Goal: Task Accomplishment & Management: Complete application form

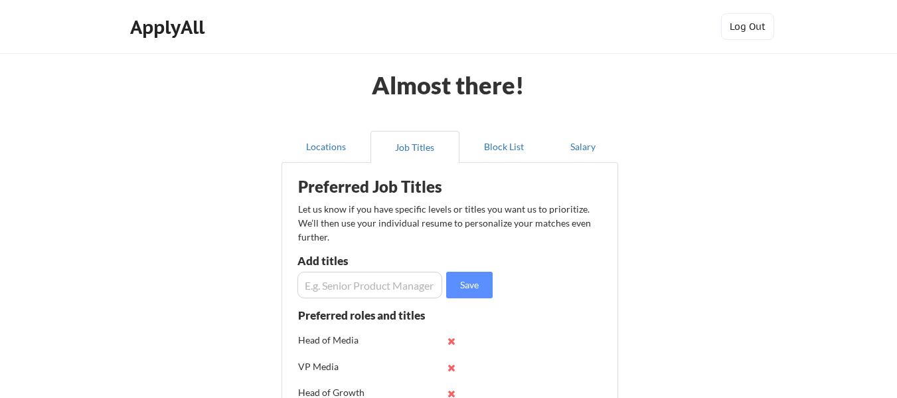
scroll to position [66, 0]
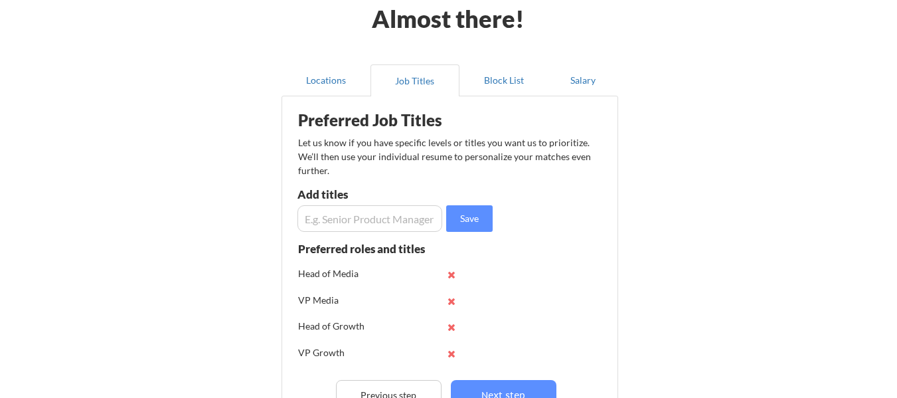
click at [350, 218] on input "input" at bounding box center [369, 218] width 145 height 27
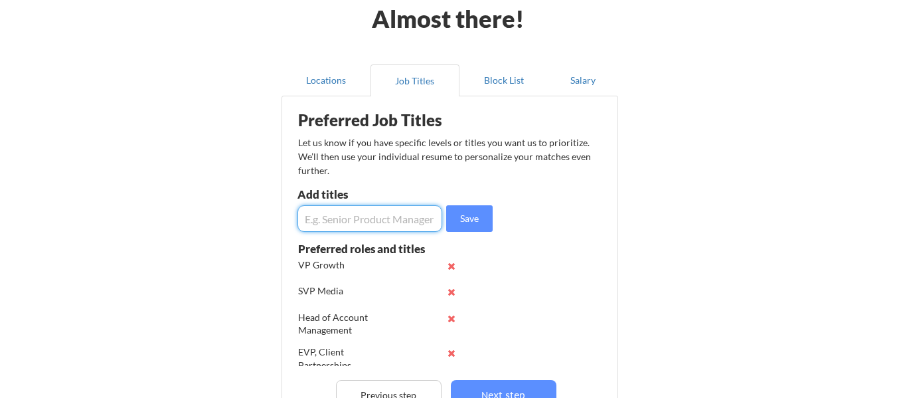
scroll to position [0, 0]
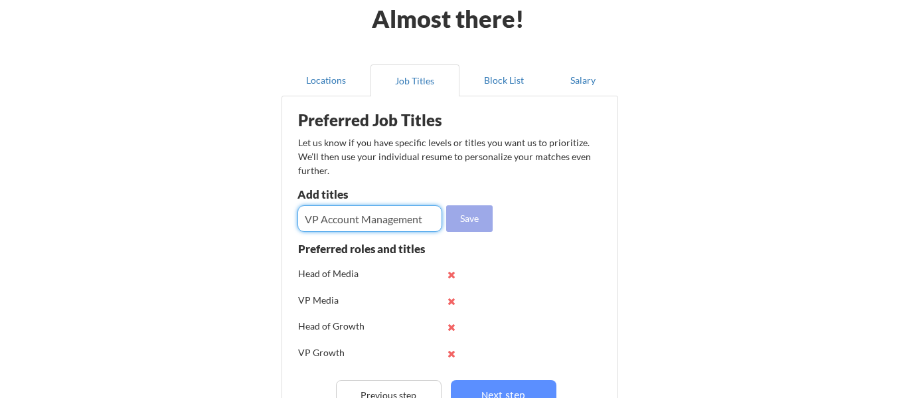
type input "VP Account Management"
click at [479, 216] on button "Save" at bounding box center [469, 218] width 46 height 27
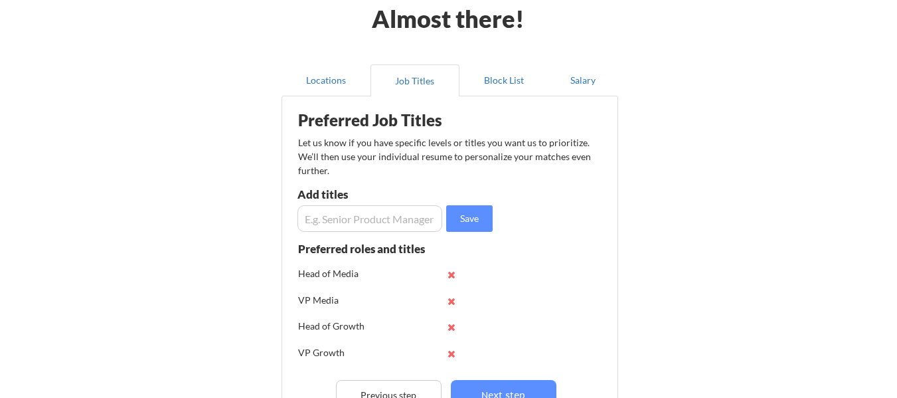
scroll to position [199, 0]
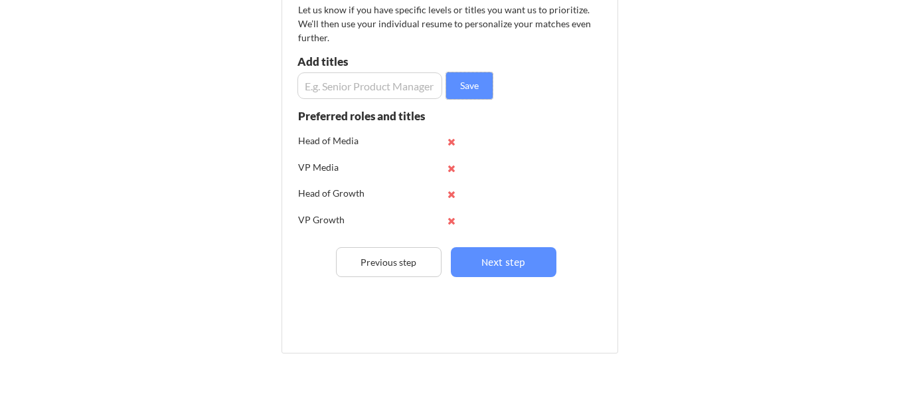
click at [371, 96] on input "input" at bounding box center [369, 85] width 145 height 27
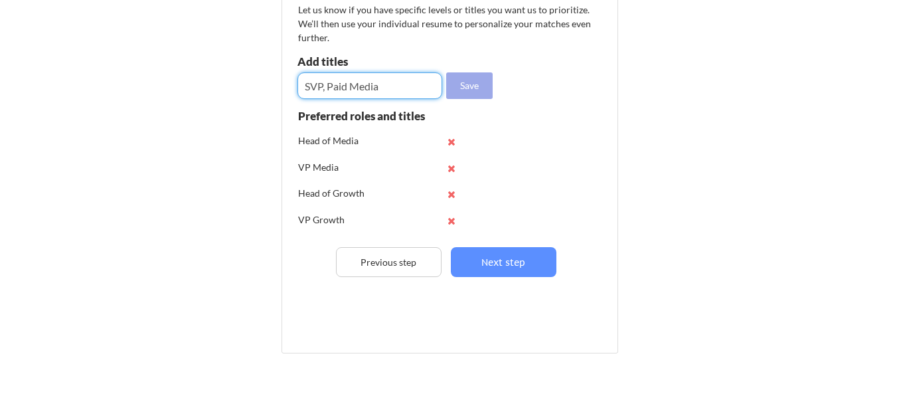
type input "SVP, Paid Media"
click at [467, 89] on button "Save" at bounding box center [469, 85] width 46 height 27
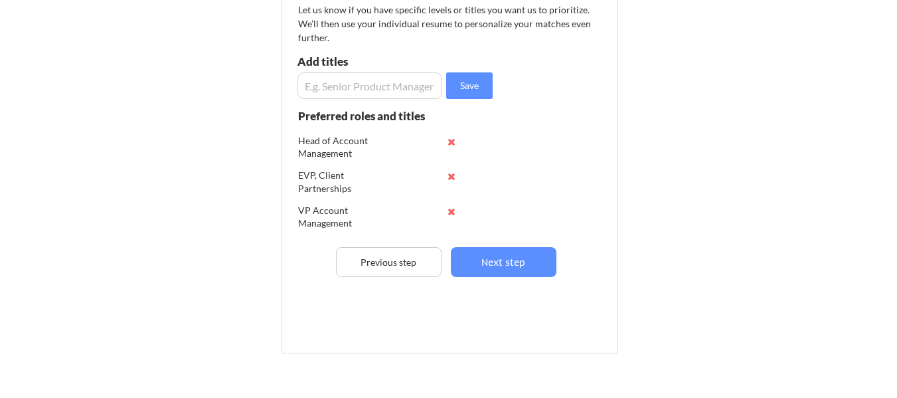
scroll to position [157, 0]
click at [364, 92] on input "input" at bounding box center [369, 85] width 145 height 27
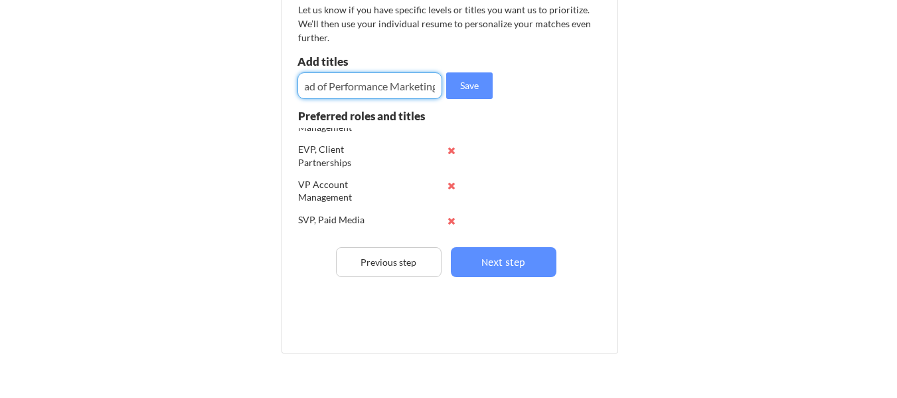
scroll to position [0, 19]
type input "Head of Performance Marketing"
click at [467, 94] on button "Save" at bounding box center [469, 85] width 46 height 27
click at [378, 92] on input "input" at bounding box center [369, 85] width 145 height 27
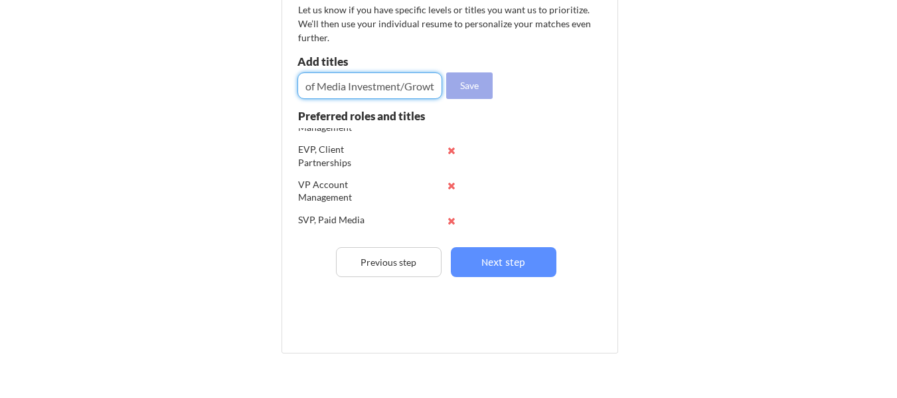
scroll to position [0, 32]
type input "Head of Media Investment/Growth"
click at [455, 88] on button "Save" at bounding box center [469, 85] width 46 height 27
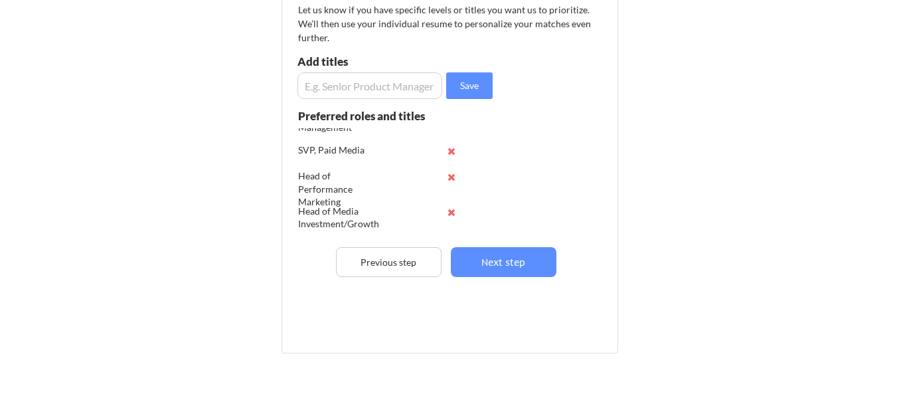
scroll to position [276, 0]
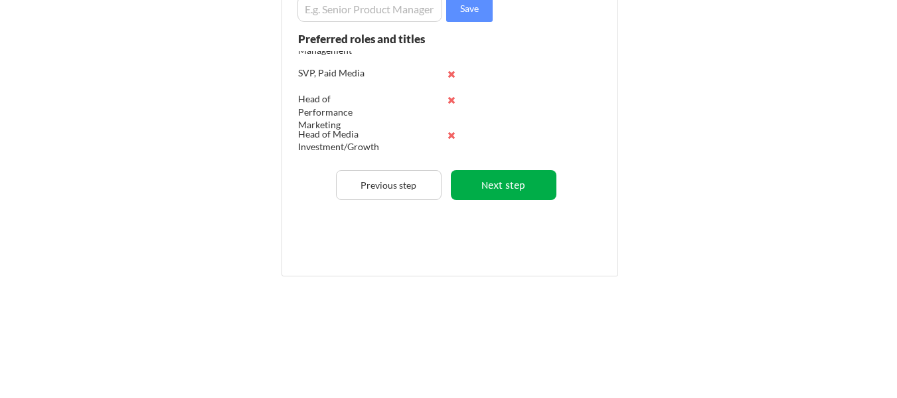
click at [518, 178] on button "Next step" at bounding box center [504, 185] width 106 height 30
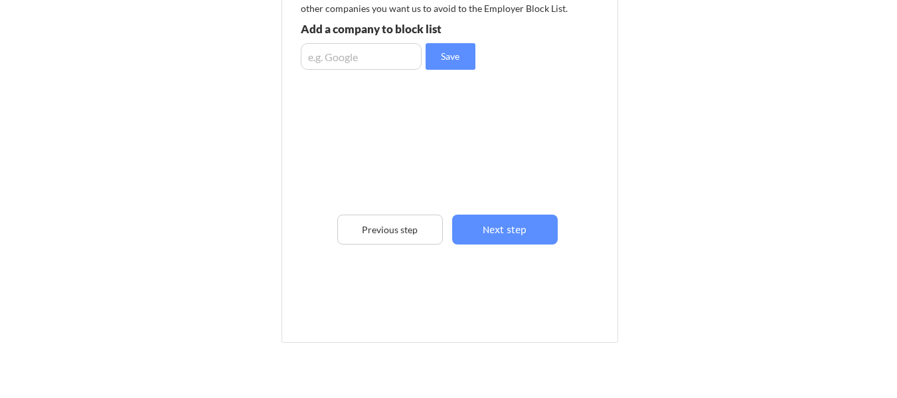
scroll to position [0, 0]
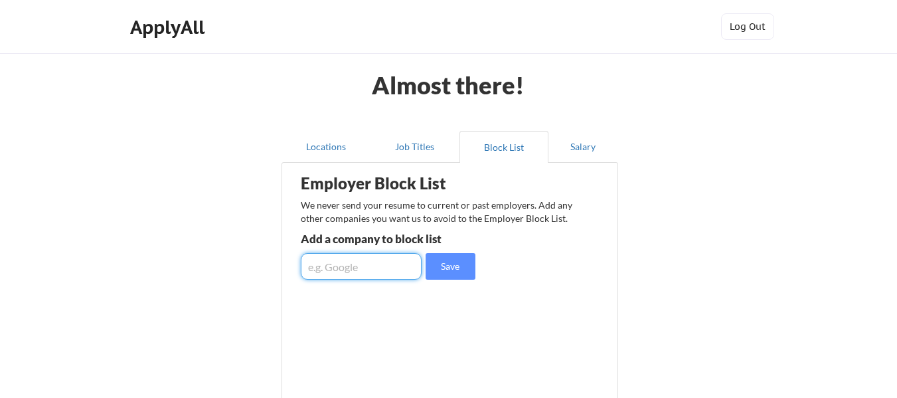
click at [368, 264] on input "input" at bounding box center [361, 266] width 121 height 27
type input "Optimum"
click at [437, 267] on button "Save" at bounding box center [450, 266] width 50 height 27
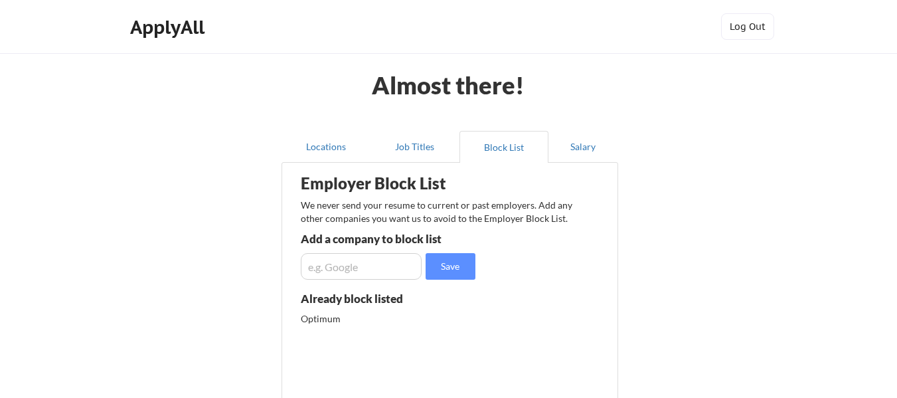
click at [369, 276] on input "input" at bounding box center [361, 266] width 121 height 27
type input "Publicis"
click at [446, 268] on button "Save" at bounding box center [450, 266] width 50 height 27
click at [380, 262] on input "input" at bounding box center [361, 266] width 121 height 27
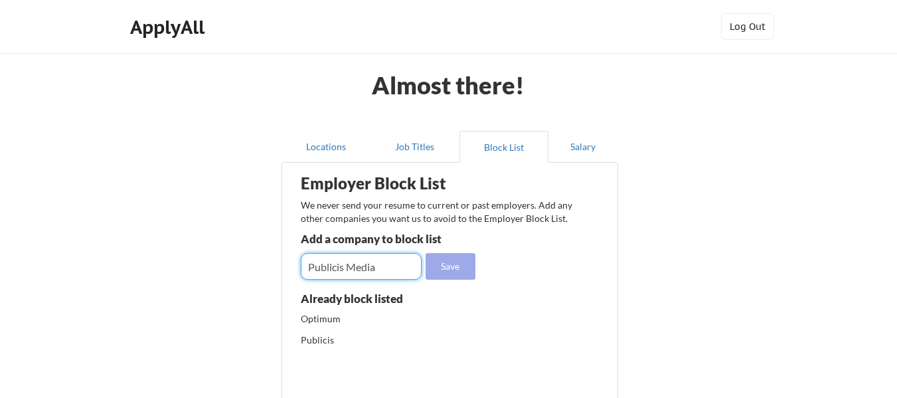
type input "Publicis Media"
click at [455, 263] on button "Save" at bounding box center [450, 266] width 50 height 27
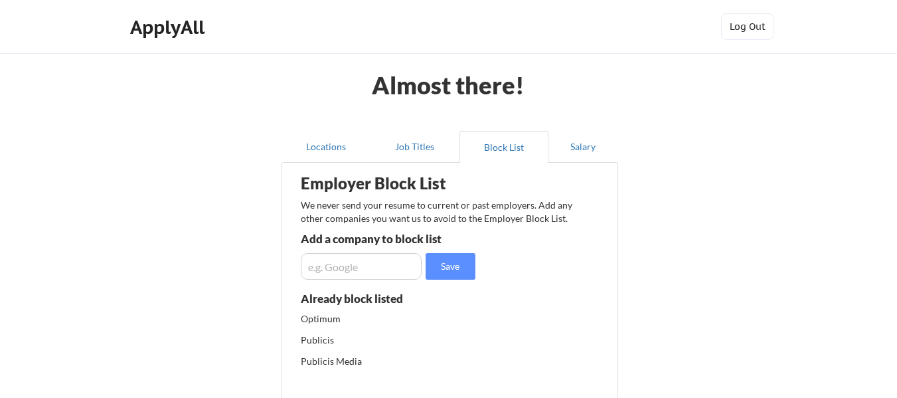
scroll to position [133, 0]
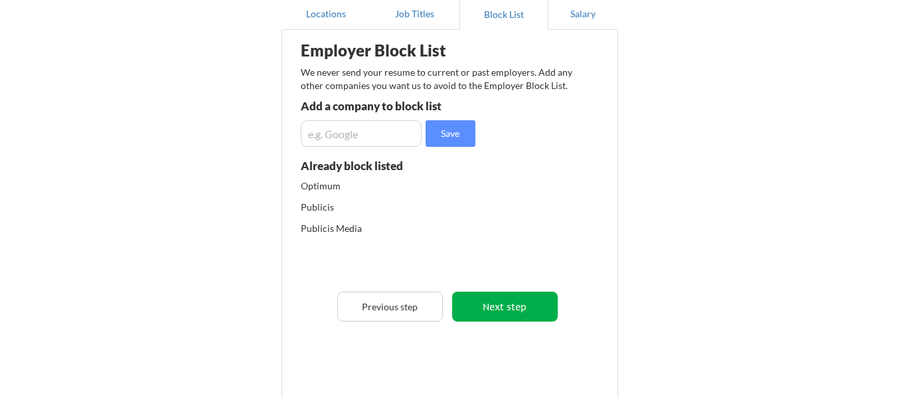
click at [480, 314] on button "Next step" at bounding box center [505, 306] width 106 height 30
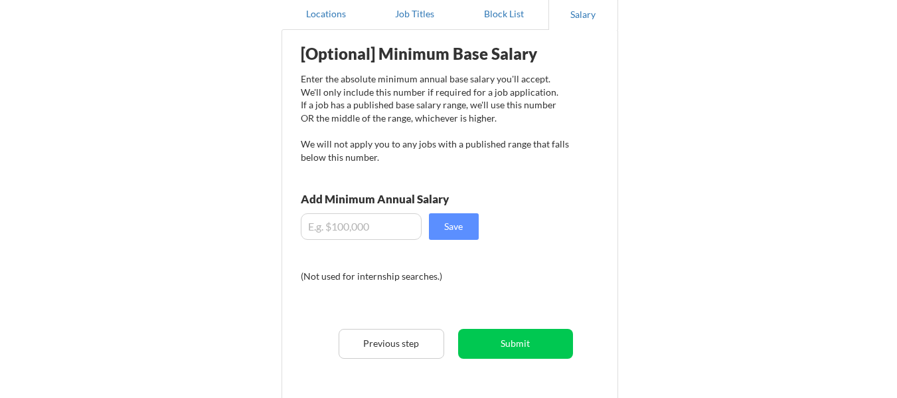
scroll to position [0, 0]
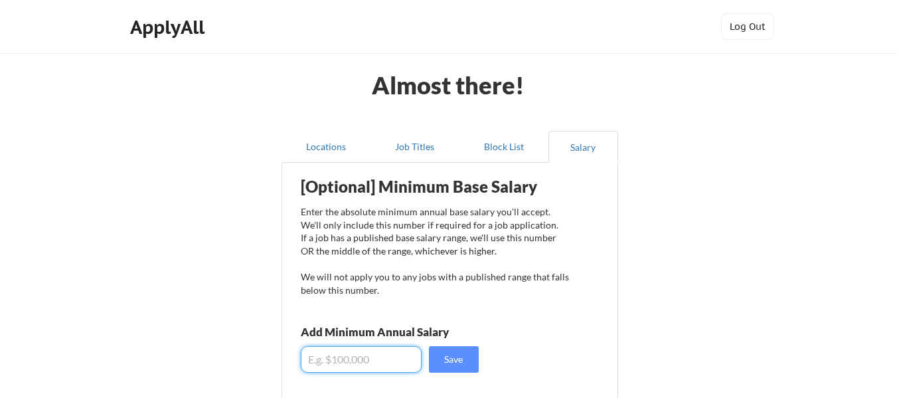
click at [377, 362] on input "input" at bounding box center [361, 359] width 121 height 27
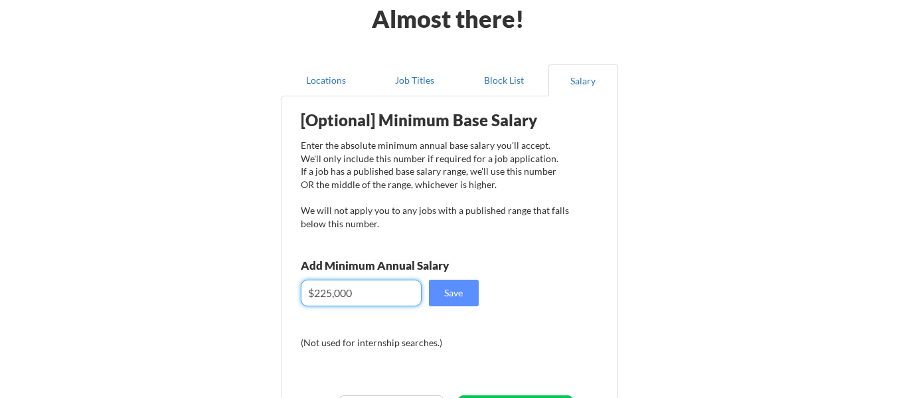
scroll to position [133, 0]
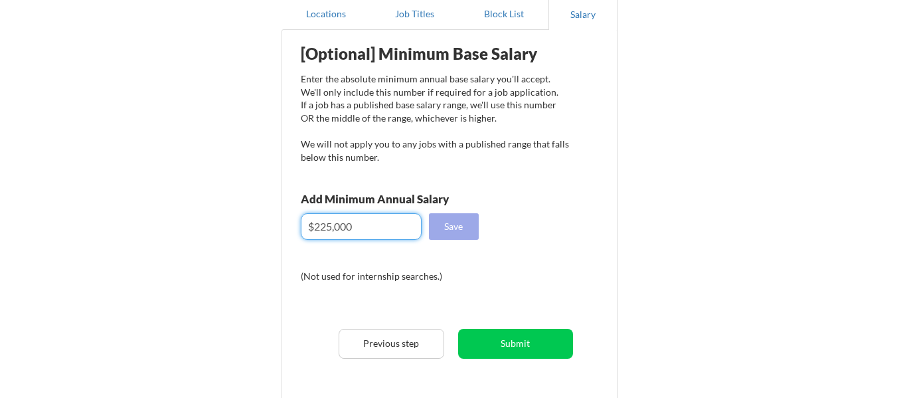
type input "$225,000"
click at [450, 230] on button "Save" at bounding box center [454, 226] width 50 height 27
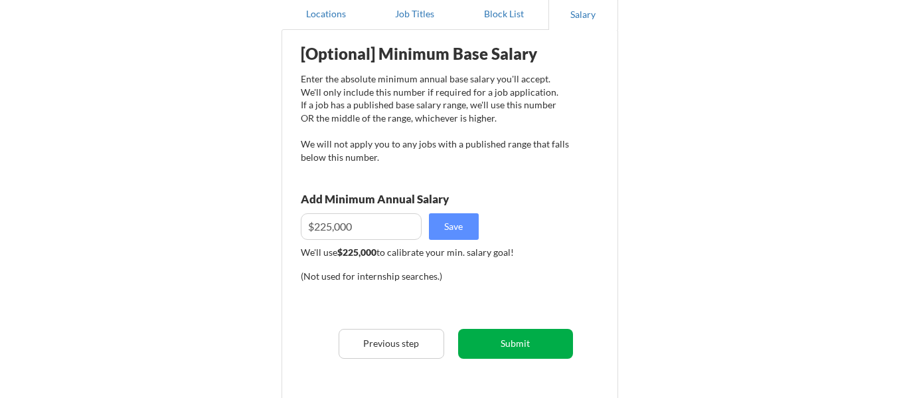
click at [525, 347] on button "Submit" at bounding box center [515, 344] width 115 height 30
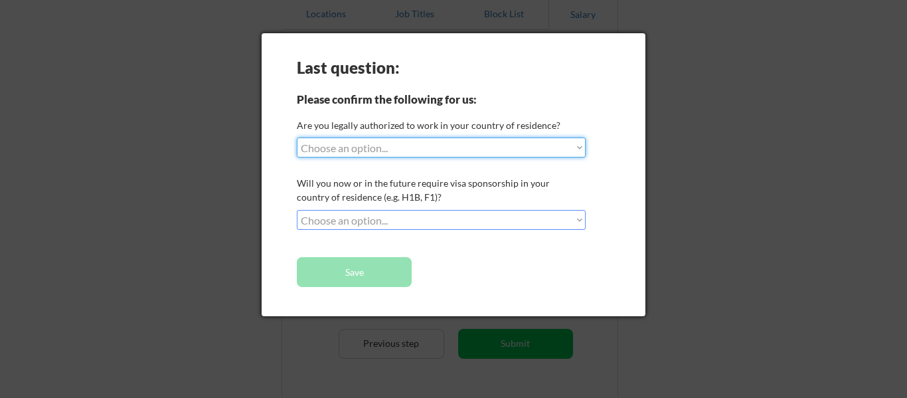
click at [376, 147] on select "Choose an option... Yes, I am a US Citizen Yes, I am a Canadian Citizen Yes, I …" at bounding box center [441, 147] width 289 height 20
select select ""yes__i_am_a_us_citizen""
click at [297, 137] on select "Choose an option... Yes, I am a US Citizen Yes, I am a Canadian Citizen Yes, I …" at bounding box center [441, 147] width 289 height 20
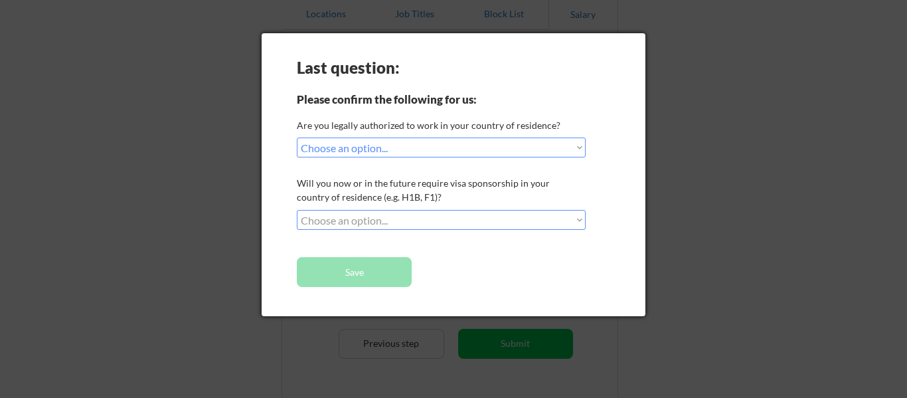
click at [367, 214] on select "Choose an option... No, I will not need sponsorship Yes, I will need sponsorship" at bounding box center [441, 220] width 289 height 20
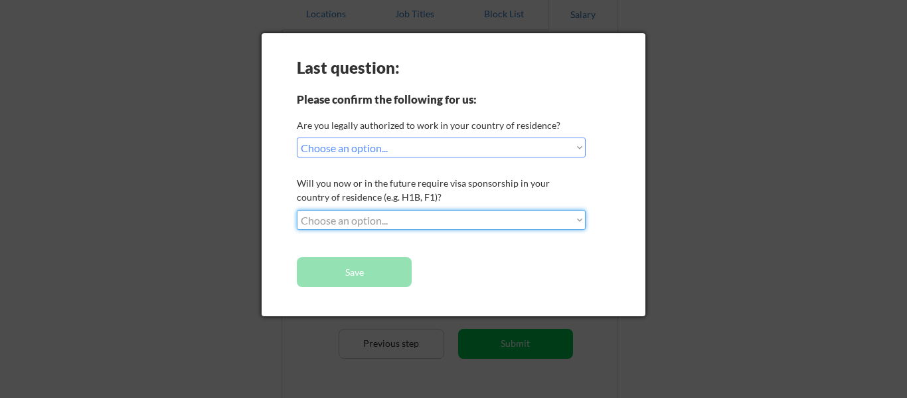
select select ""no__i_will_not_need_sponsorship""
click at [297, 210] on select "Choose an option... No, I will not need sponsorship Yes, I will need sponsorship" at bounding box center [441, 220] width 289 height 20
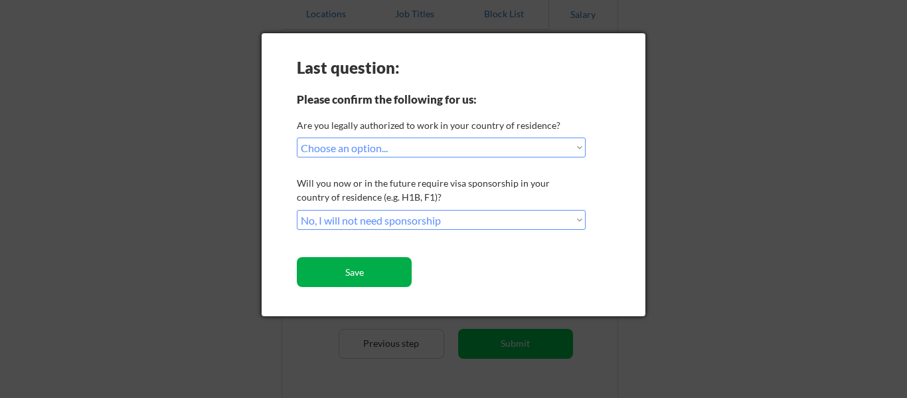
click at [370, 275] on button "Save" at bounding box center [354, 272] width 115 height 30
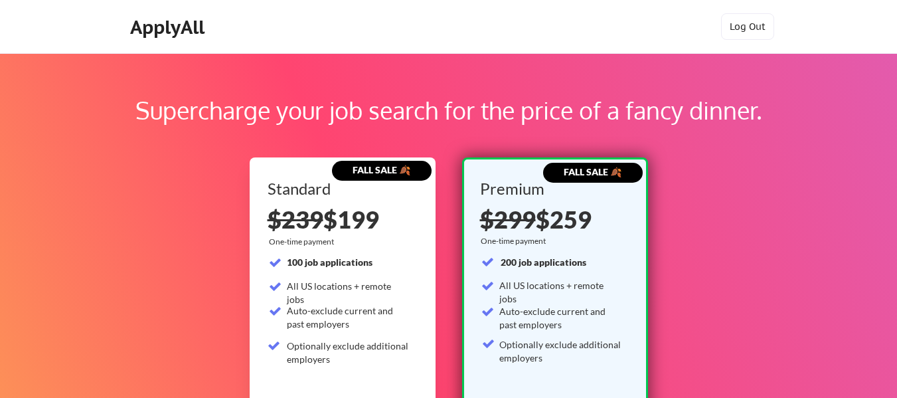
scroll to position [133, 0]
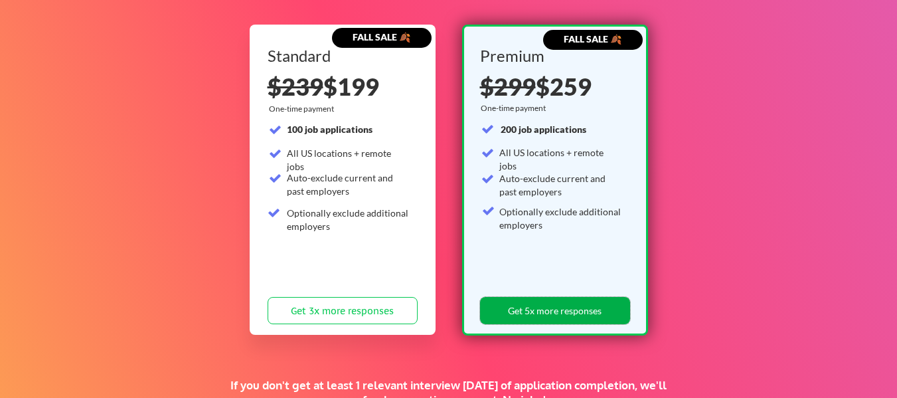
click at [595, 310] on button "Get 5x more responses" at bounding box center [555, 310] width 150 height 27
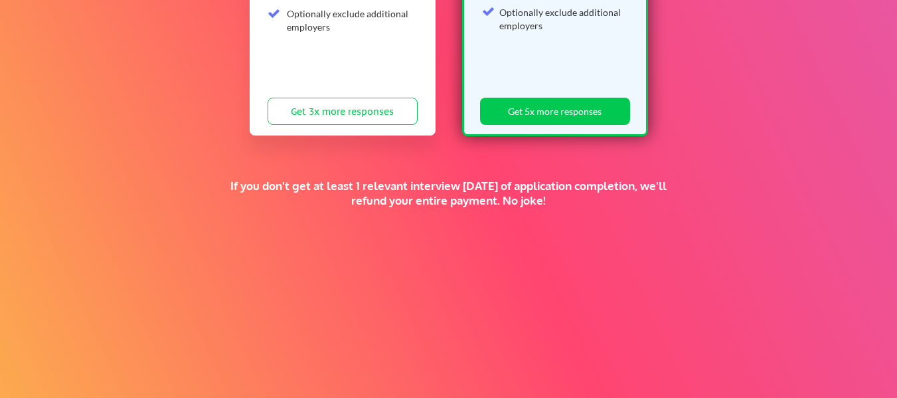
scroll to position [381, 0]
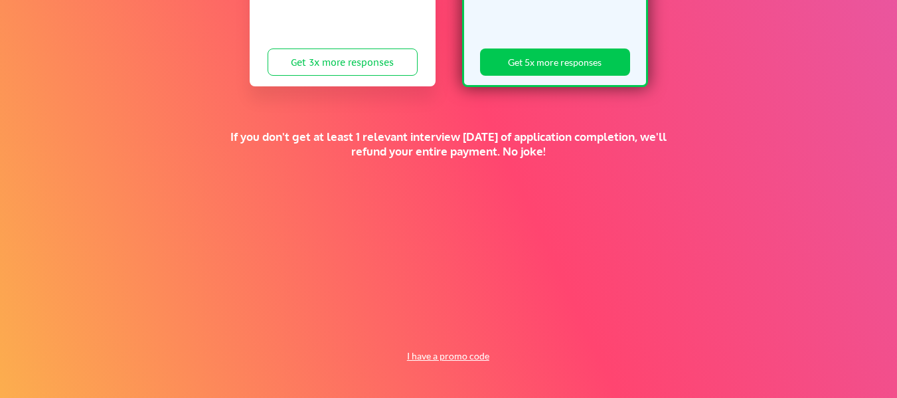
click at [433, 352] on button "I have a promo code" at bounding box center [448, 356] width 98 height 16
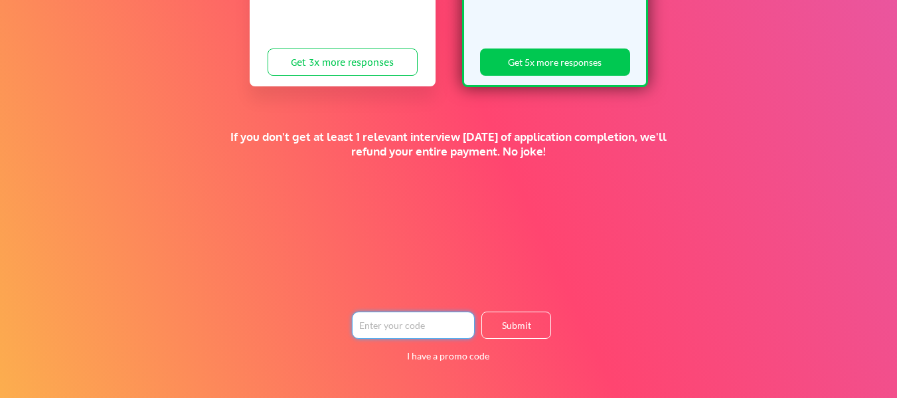
click at [425, 322] on input "input" at bounding box center [413, 324] width 123 height 27
paste input "TIMEISMONEY"
type input "TIMEISMONEY"
click at [511, 325] on button "Submit" at bounding box center [516, 324] width 70 height 27
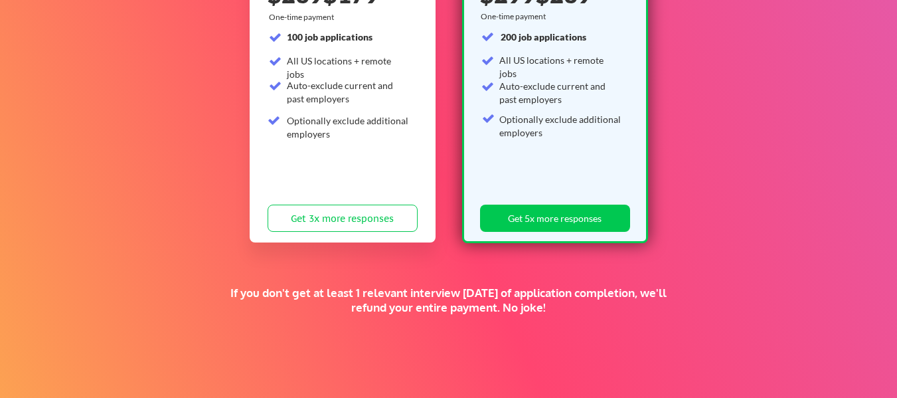
scroll to position [291, 0]
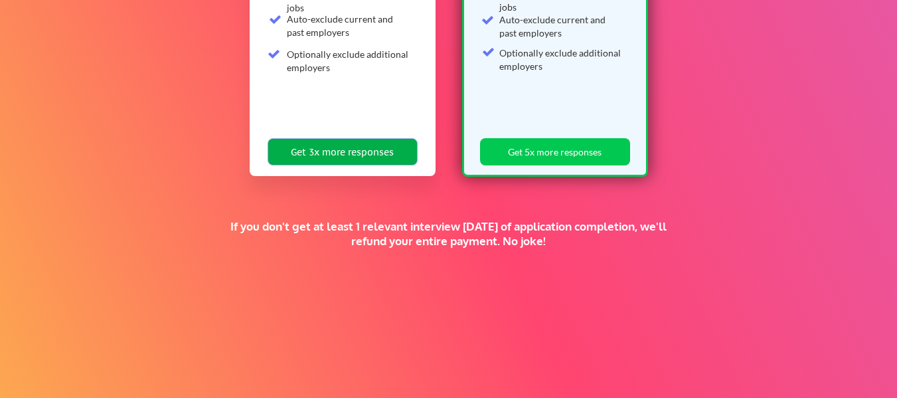
click at [401, 157] on button "Get 3x more responses" at bounding box center [342, 151] width 150 height 27
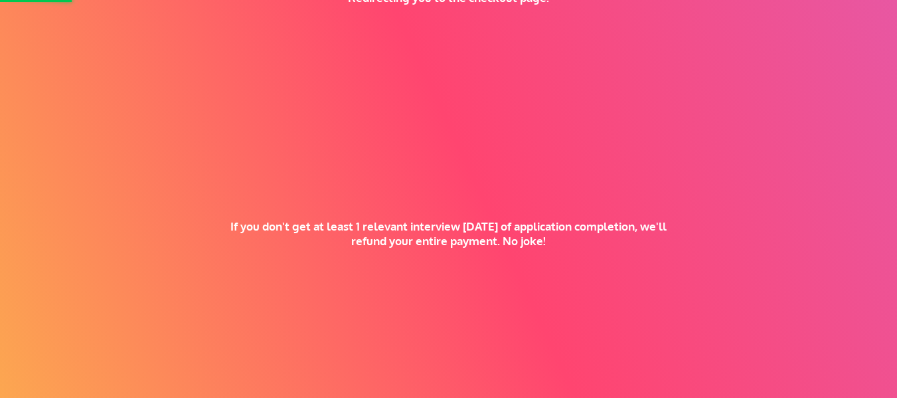
scroll to position [92, 0]
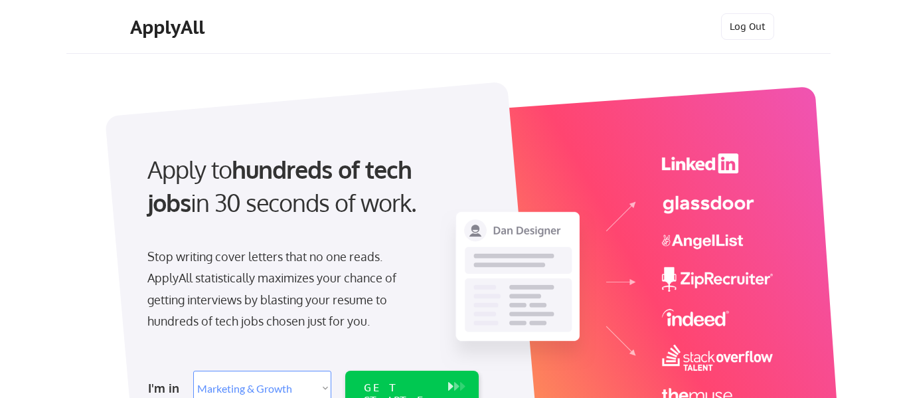
select select ""marketing___comms""
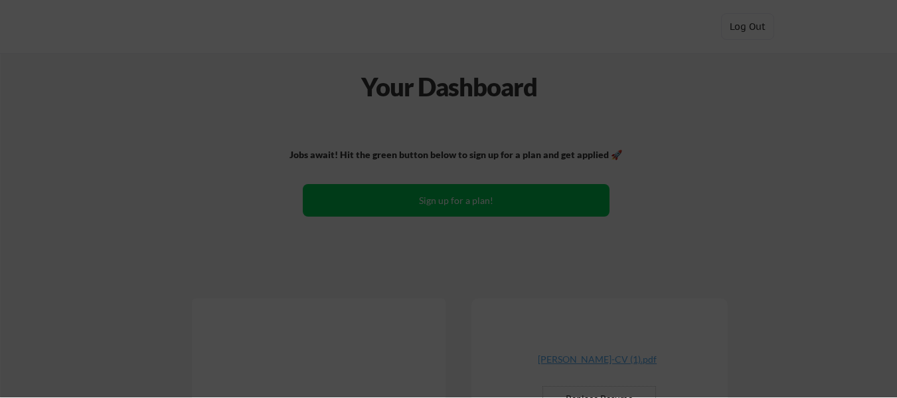
scroll to position [199, 0]
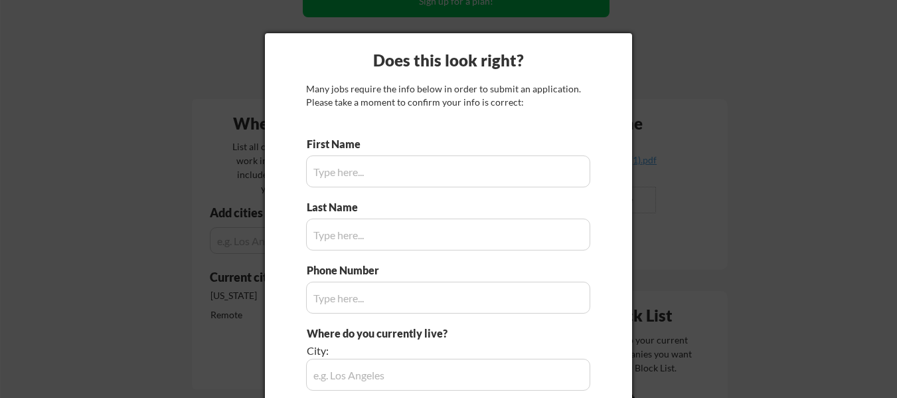
click at [143, 147] on div at bounding box center [448, 199] width 897 height 398
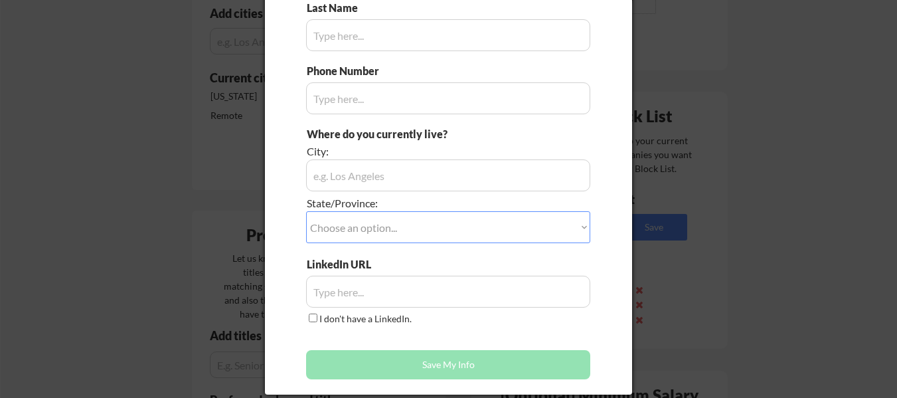
scroll to position [730, 0]
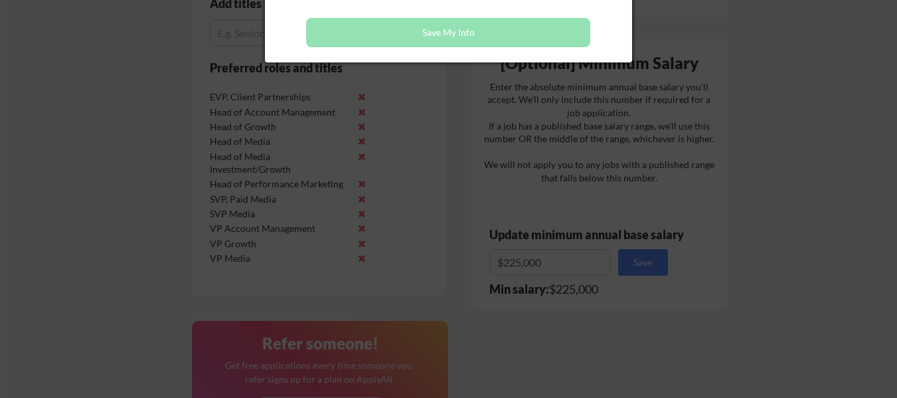
click at [147, 153] on div at bounding box center [448, 199] width 897 height 398
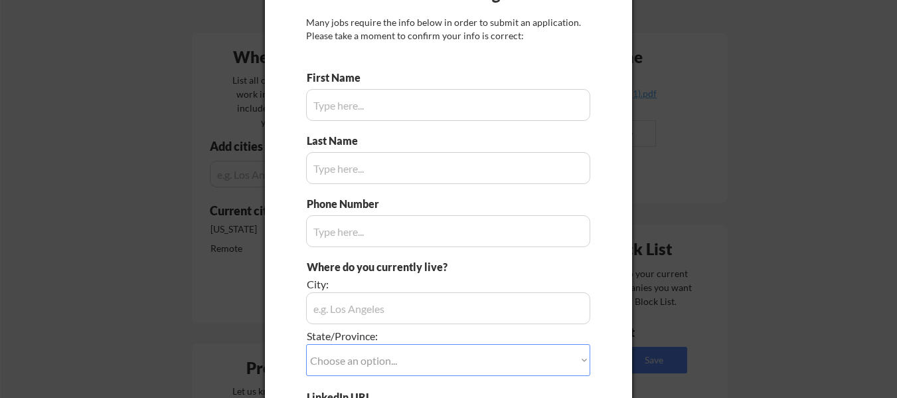
scroll to position [0, 0]
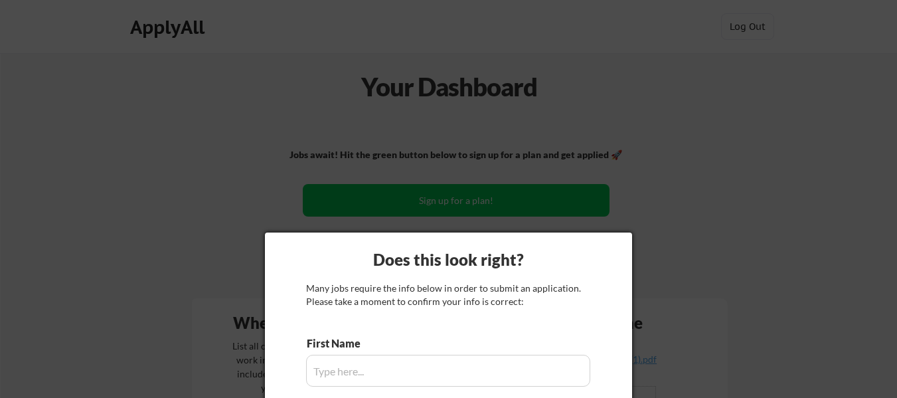
click at [180, 75] on div at bounding box center [448, 199] width 897 height 398
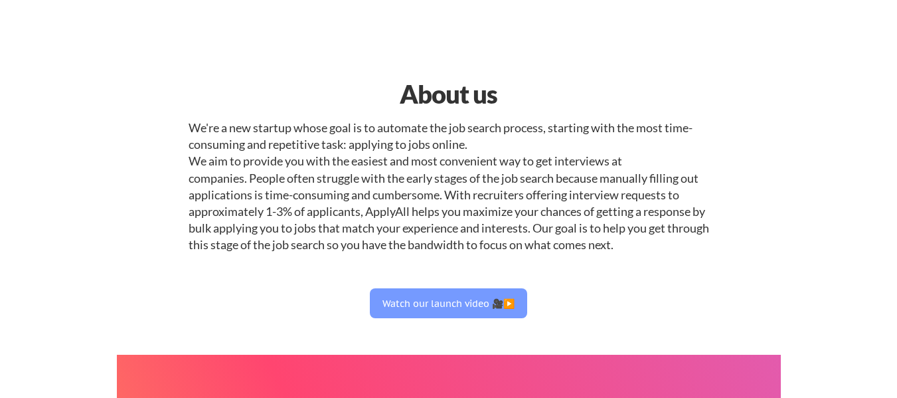
select select ""marketing___comms""
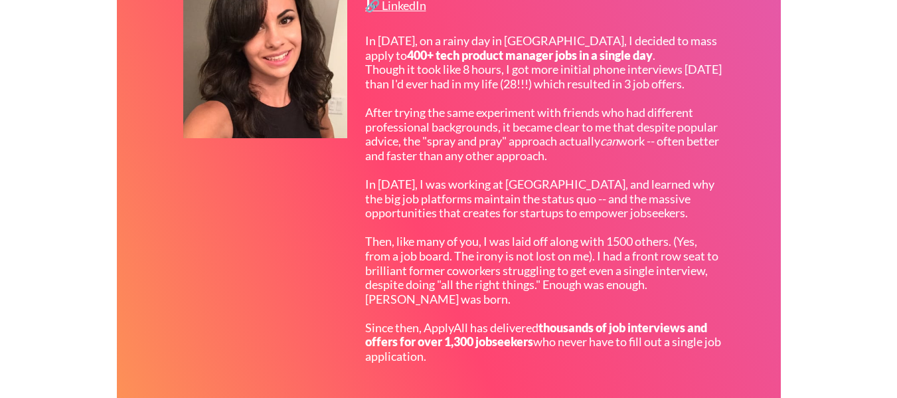
scroll to position [407, 0]
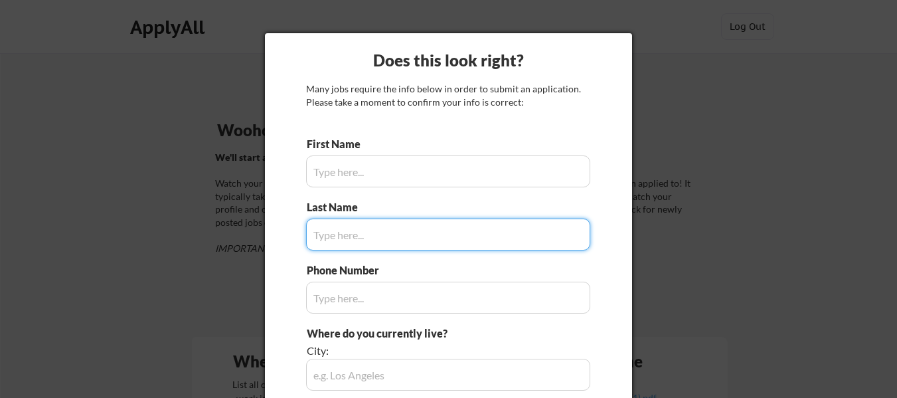
type input "[PERSON_NAME]"
type input "606.303.0383"
type input "[GEOGRAPHIC_DATA], [GEOGRAPHIC_DATA]"
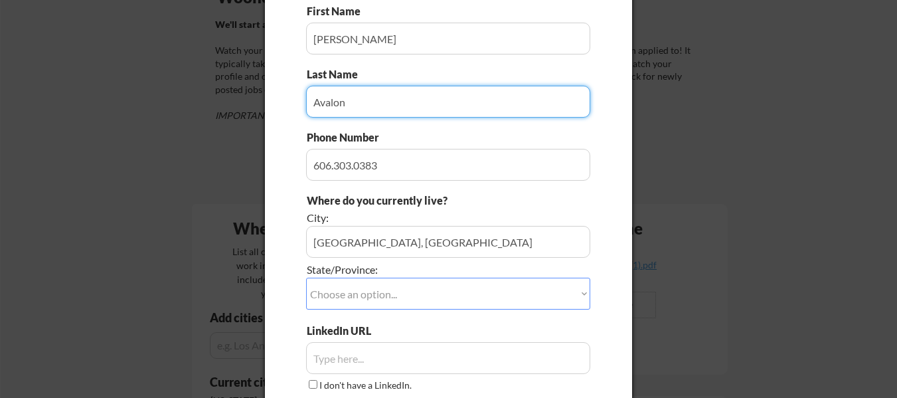
scroll to position [199, 0]
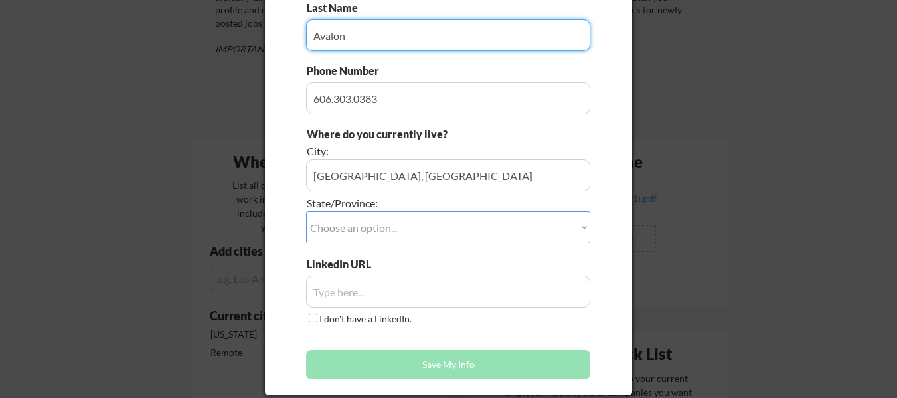
type input "Avalon"
click at [415, 228] on select "Choose an option... Other/Not Applicable [US_STATE] [US_STATE] [GEOGRAPHIC_DATA…" at bounding box center [448, 227] width 284 height 32
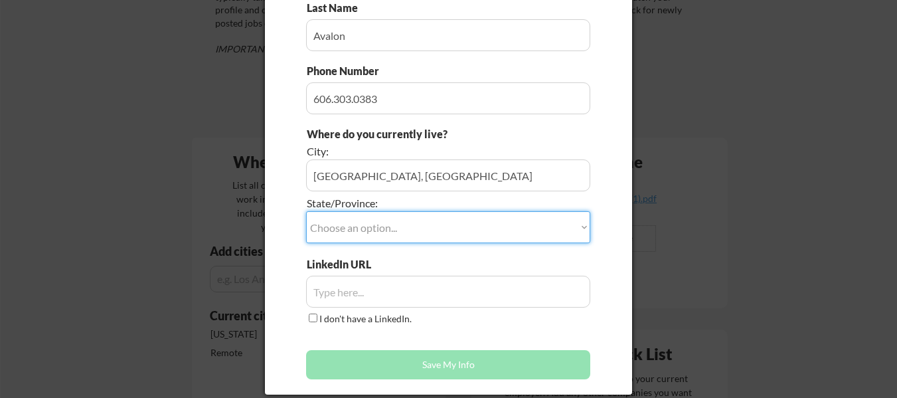
select select ""[US_STATE]""
click at [306, 211] on select "Choose an option... Other/Not Applicable [US_STATE] [US_STATE] [GEOGRAPHIC_DATA…" at bounding box center [448, 227] width 284 height 32
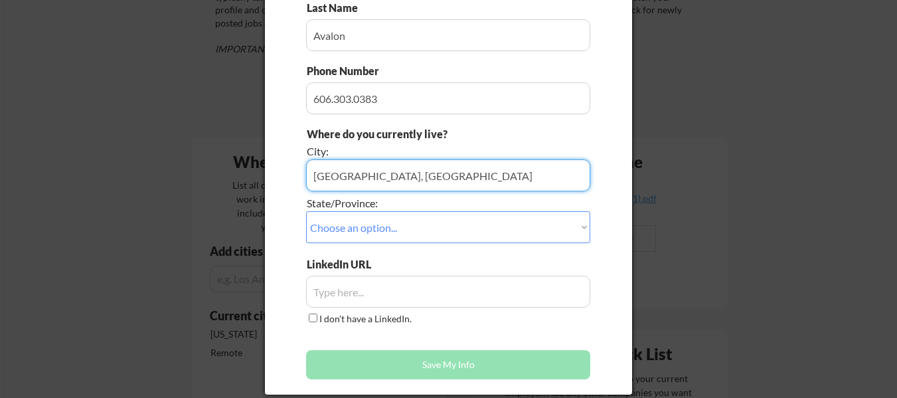
click at [396, 179] on input "input" at bounding box center [448, 175] width 284 height 32
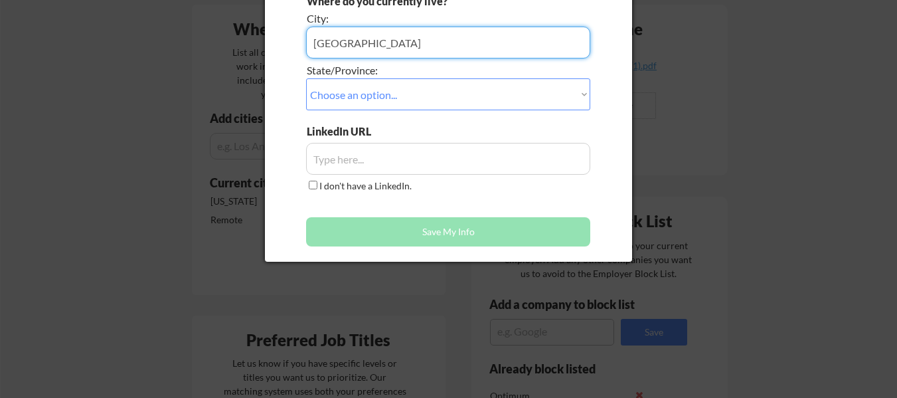
type input "[GEOGRAPHIC_DATA]"
click at [394, 162] on input "input" at bounding box center [448, 159] width 284 height 32
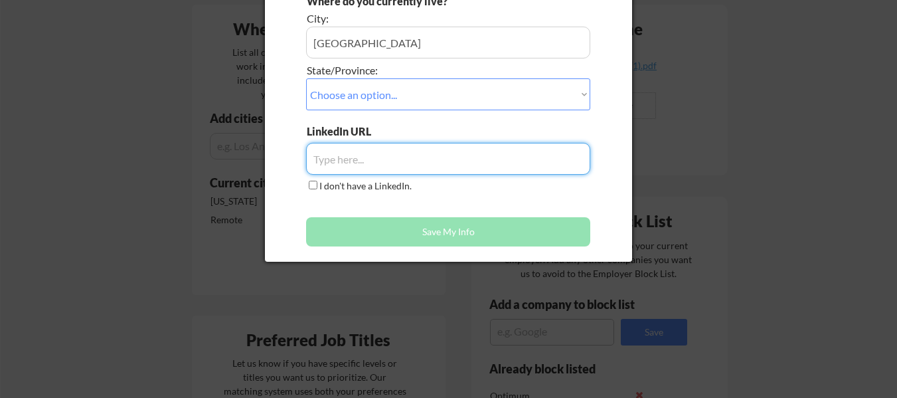
paste input "[URL][DOMAIN_NAME]"
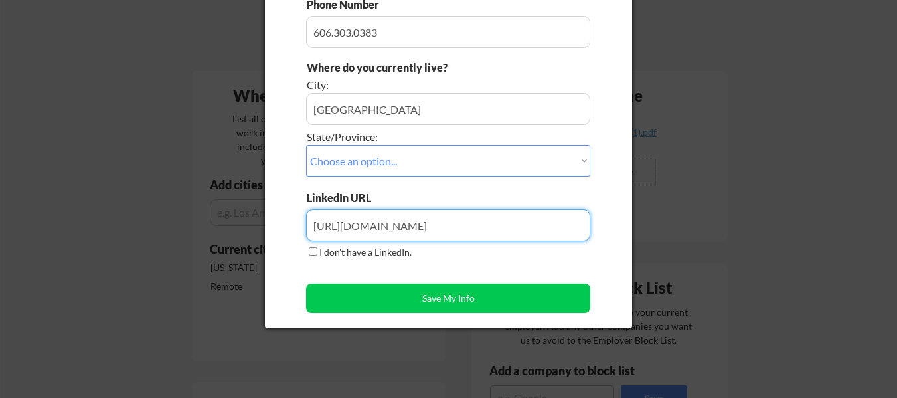
scroll to position [66, 0]
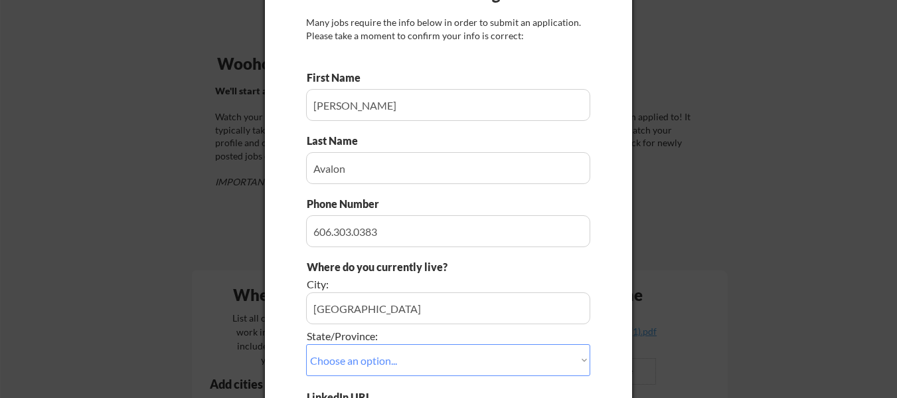
type input "[URL][DOMAIN_NAME]"
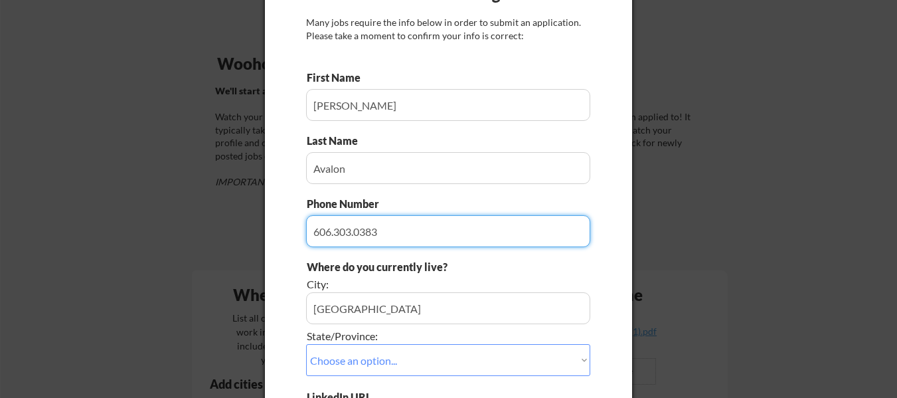
click at [461, 218] on input "input" at bounding box center [448, 231] width 284 height 32
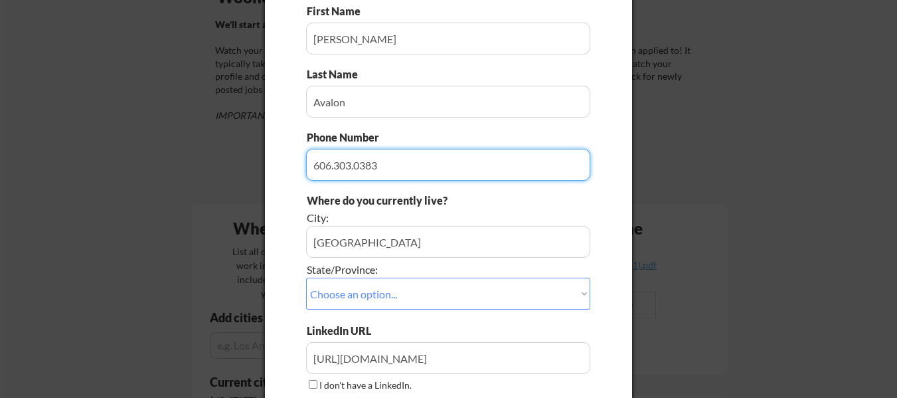
scroll to position [199, 0]
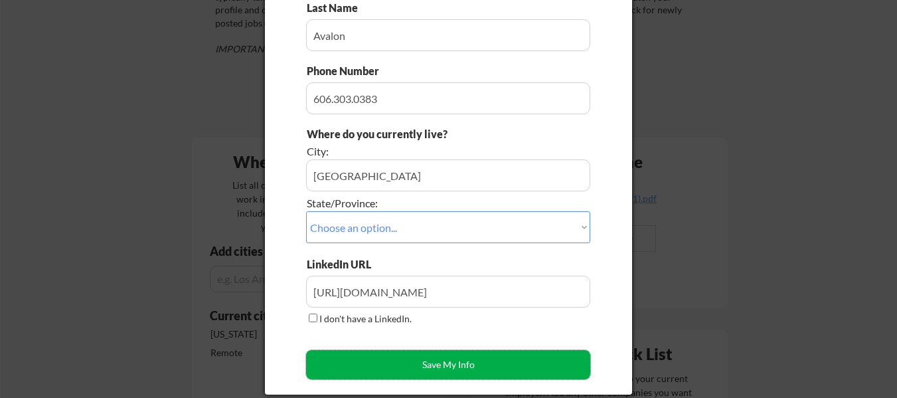
click at [441, 374] on button "Save My Info" at bounding box center [448, 364] width 284 height 29
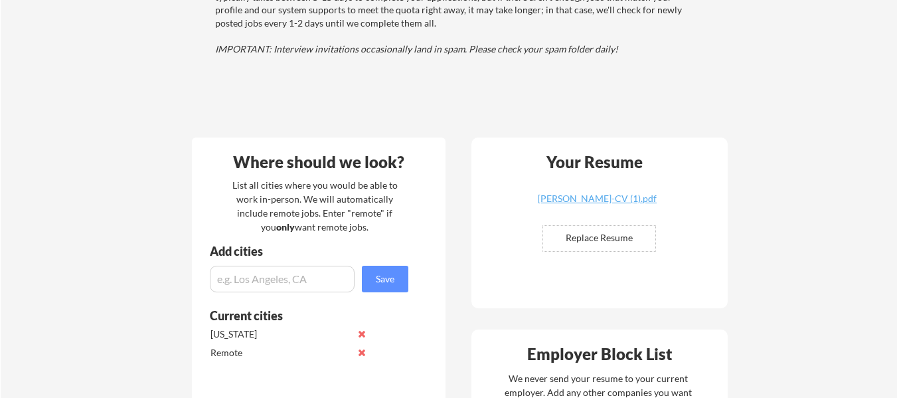
scroll to position [332, 0]
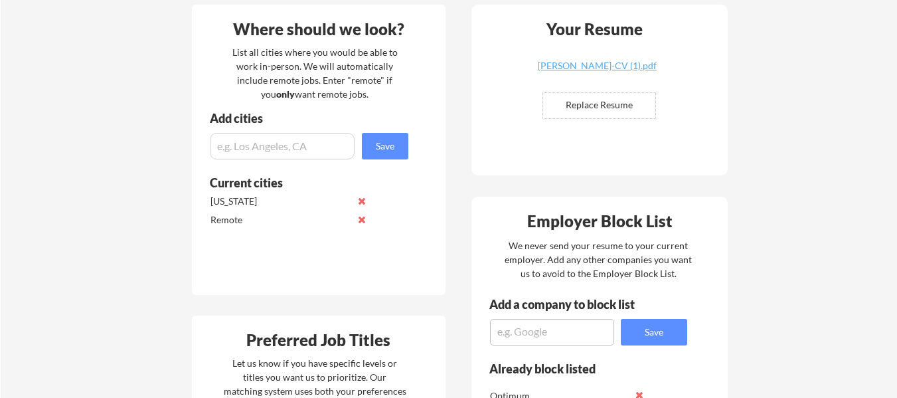
click at [289, 150] on input "input" at bounding box center [282, 146] width 145 height 27
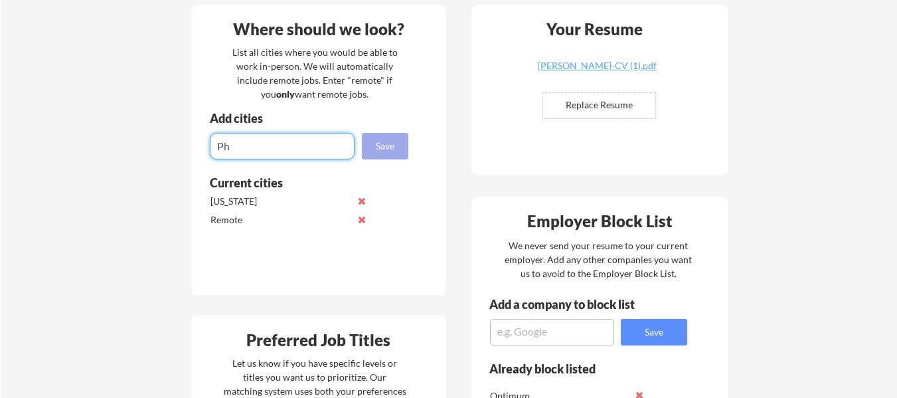
type input "P"
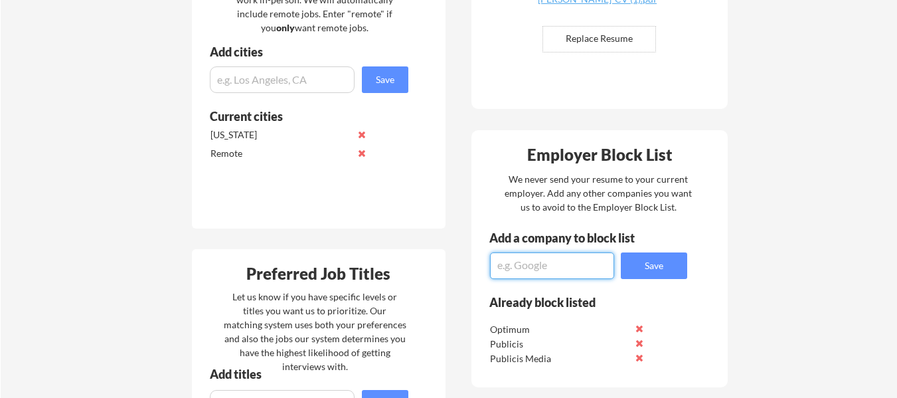
click at [528, 263] on textarea at bounding box center [552, 265] width 124 height 27
type textarea "Driven Brands"
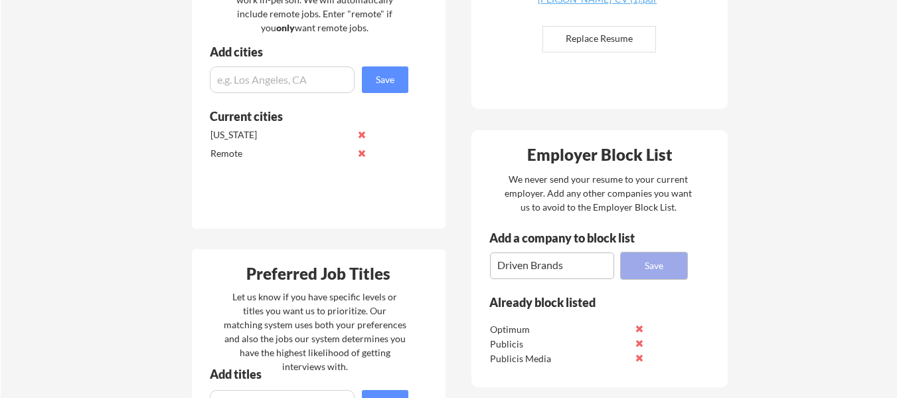
click at [653, 255] on button "Save" at bounding box center [654, 265] width 66 height 27
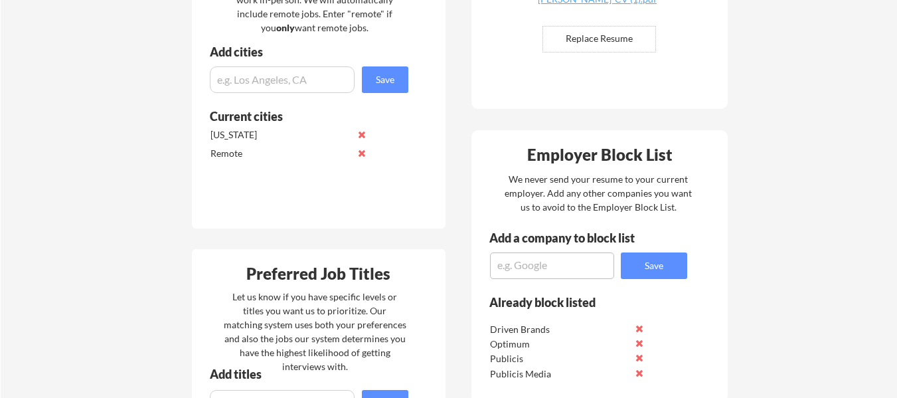
click at [533, 263] on textarea at bounding box center [552, 265] width 124 height 27
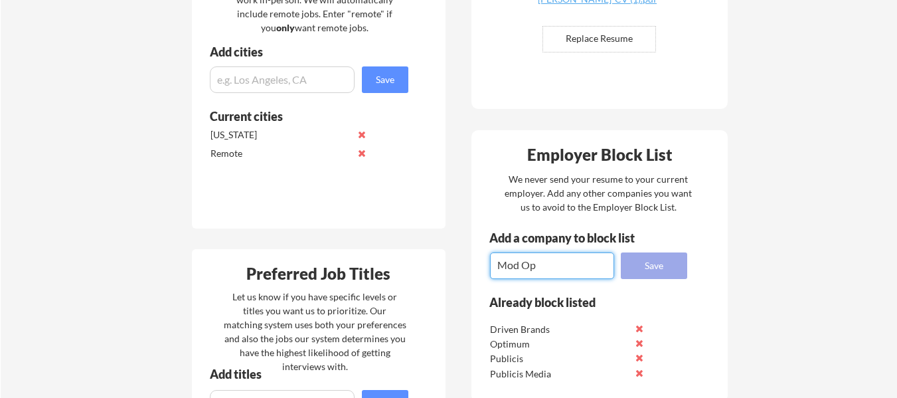
type textarea "Mod Op"
click at [636, 262] on button "Save" at bounding box center [654, 265] width 66 height 27
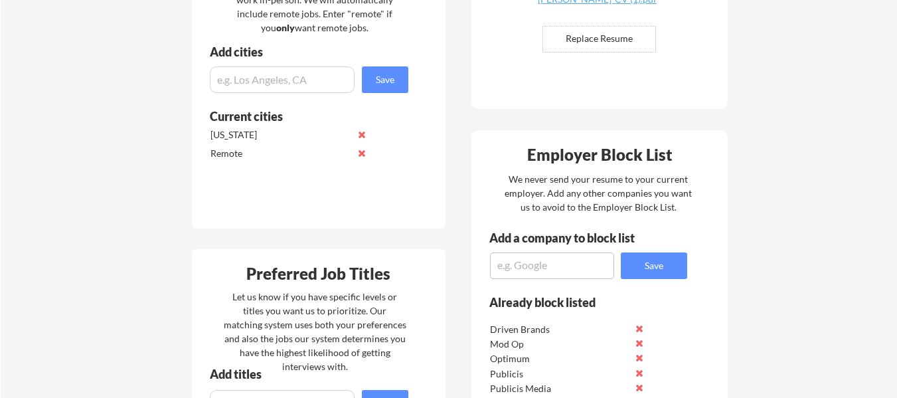
click at [525, 271] on textarea at bounding box center [552, 265] width 124 height 27
click at [512, 267] on textarea at bounding box center [552, 265] width 124 height 27
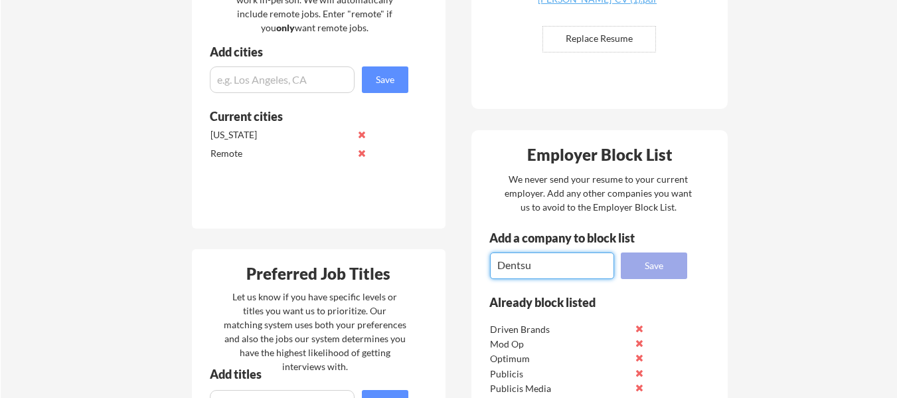
type textarea "Dentsu"
click at [652, 265] on button "Save" at bounding box center [654, 265] width 66 height 27
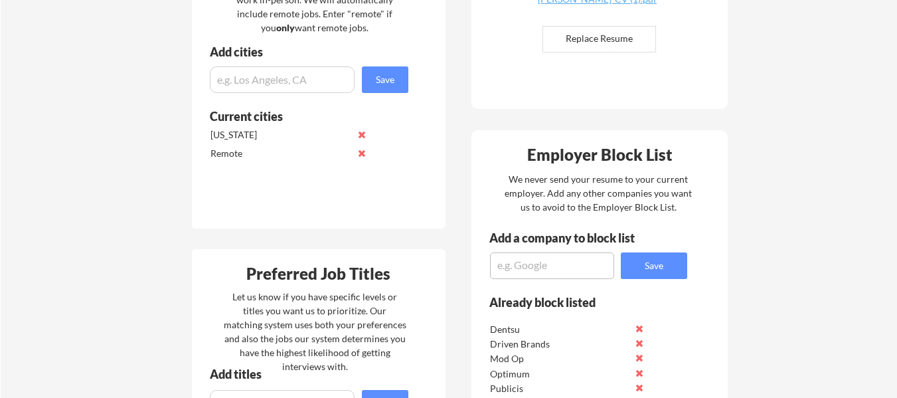
click at [292, 83] on input "input" at bounding box center [282, 79] width 145 height 27
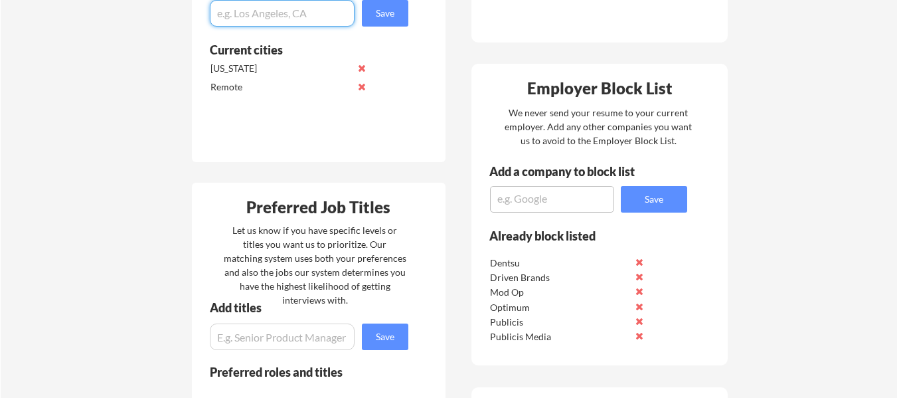
scroll to position [664, 0]
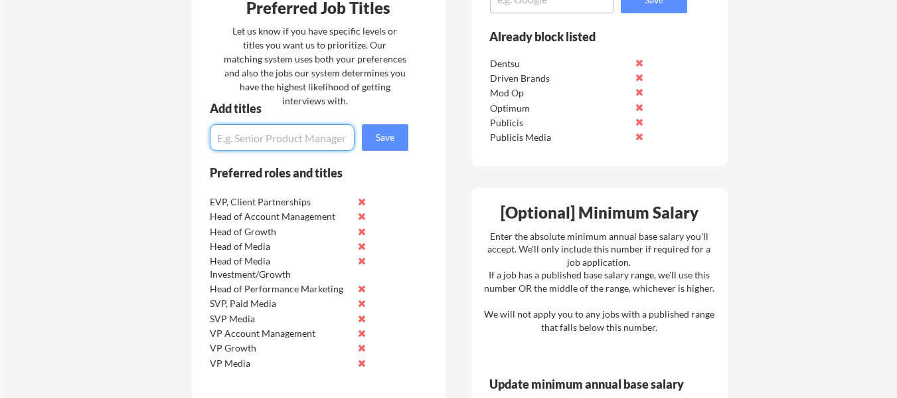
click at [270, 139] on input "input" at bounding box center [282, 137] width 145 height 27
type input "SVP, Engagement Strategy"
click at [382, 145] on button "Save" at bounding box center [385, 137] width 46 height 27
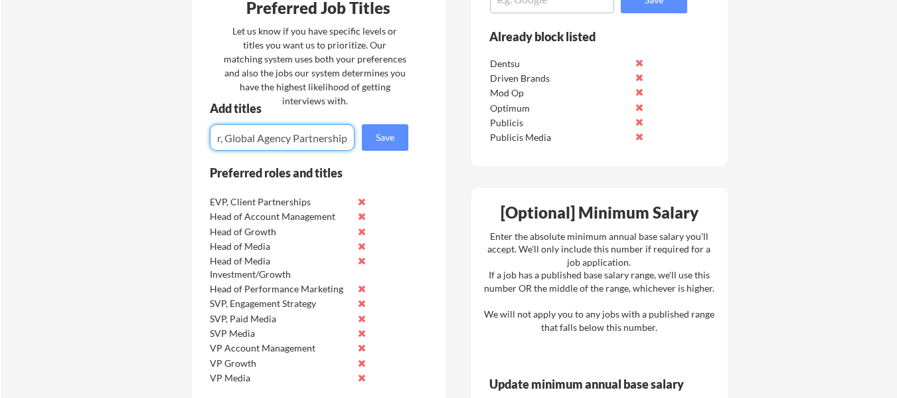
type input "Sr Director, Global Agency Partnerships"
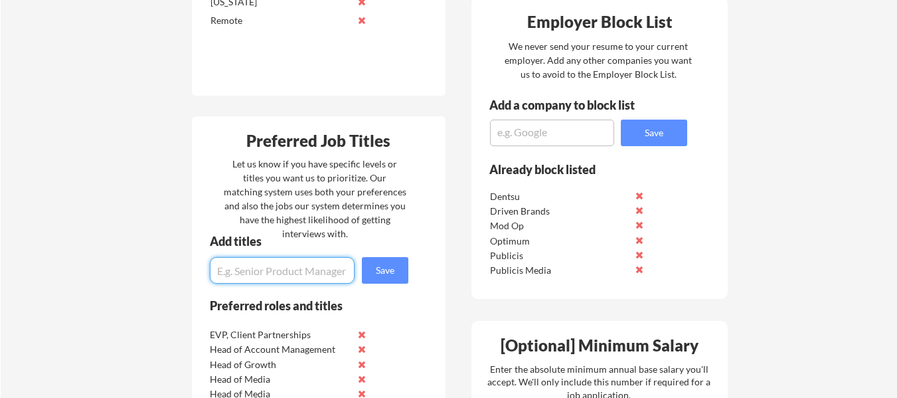
click at [516, 126] on textarea at bounding box center [552, 132] width 124 height 27
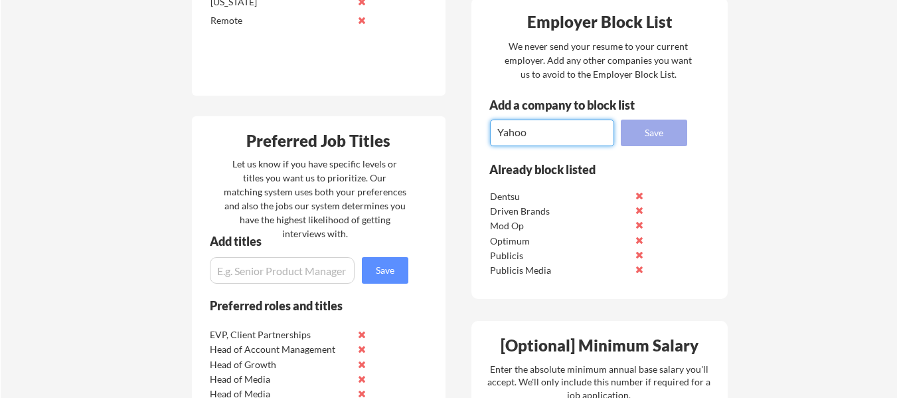
type textarea "Yahoo"
click at [681, 129] on button "Save" at bounding box center [654, 132] width 66 height 27
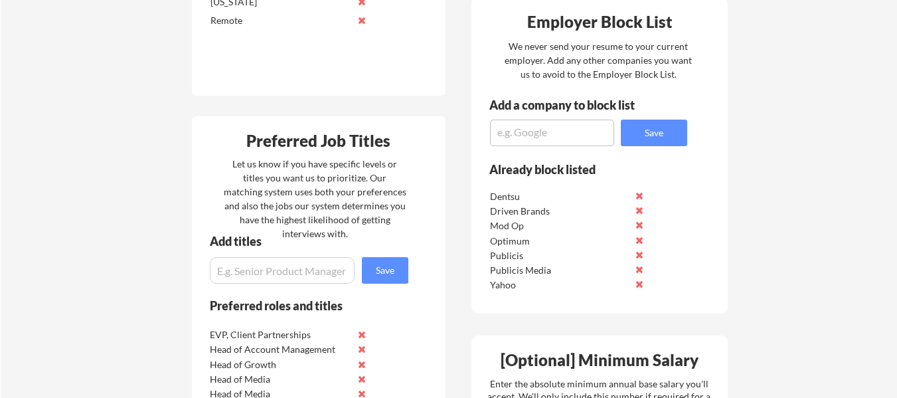
click at [303, 267] on input "input" at bounding box center [282, 270] width 145 height 27
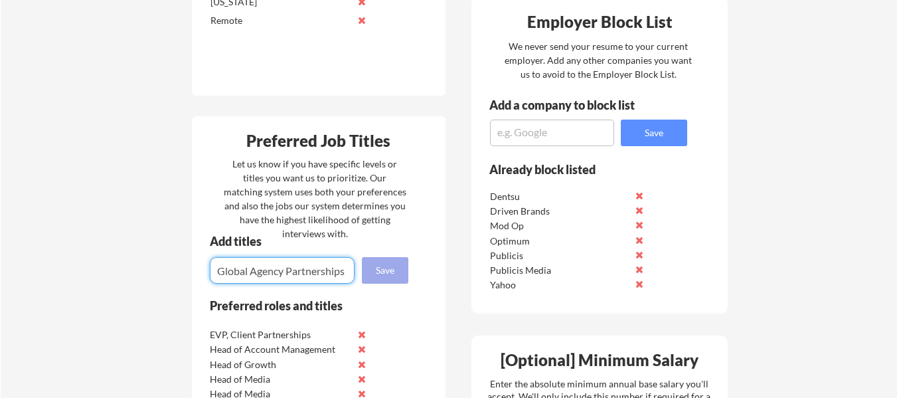
type input "Global Agency Partnerships"
click at [388, 275] on button "Save" at bounding box center [385, 270] width 46 height 27
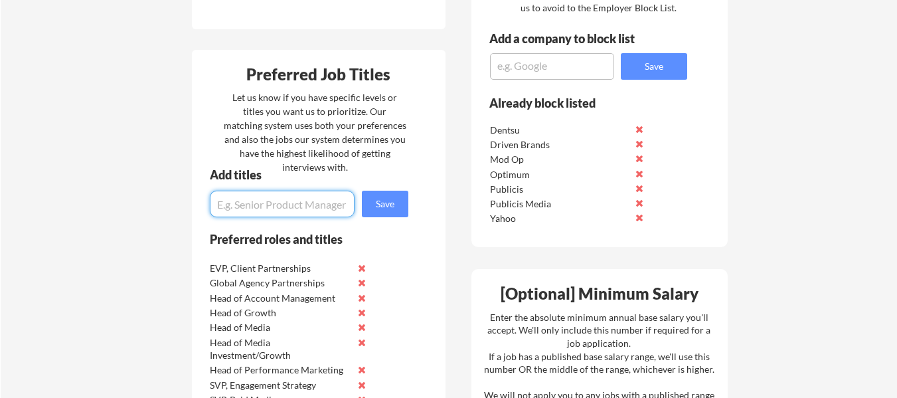
click at [360, 329] on button at bounding box center [362, 327] width 10 height 10
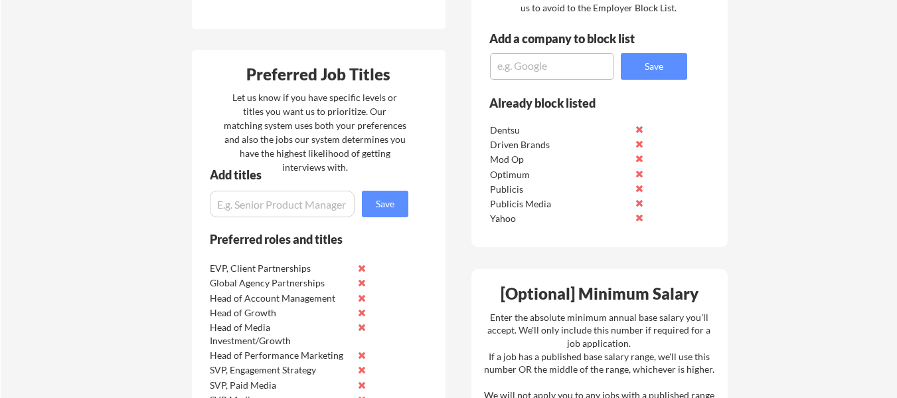
click at [258, 208] on input "input" at bounding box center [282, 203] width 145 height 27
type input "Head of Paid Media"
click at [389, 211] on button "Save" at bounding box center [385, 203] width 46 height 27
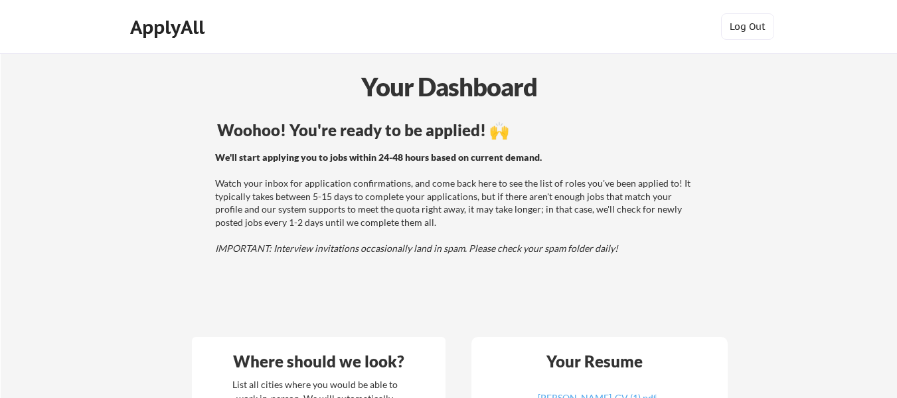
scroll to position [398, 0]
